Goal: Use online tool/utility: Utilize a website feature to perform a specific function

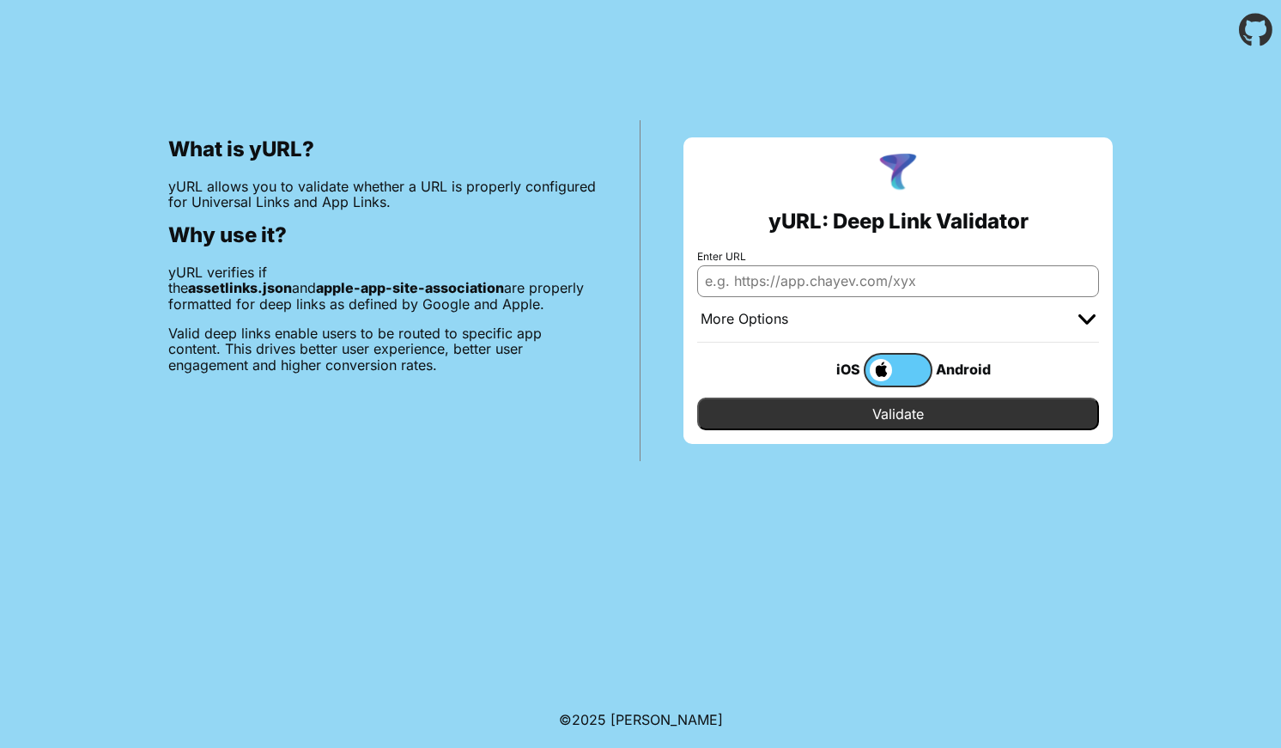
click at [839, 279] on input "Enter URL" at bounding box center [898, 280] width 402 height 31
paste input "[URL][DOMAIN_NAME]"
type input "[URL][DOMAIN_NAME]"
click at [890, 416] on input "Validate" at bounding box center [898, 413] width 402 height 33
